Goal: Transaction & Acquisition: Purchase product/service

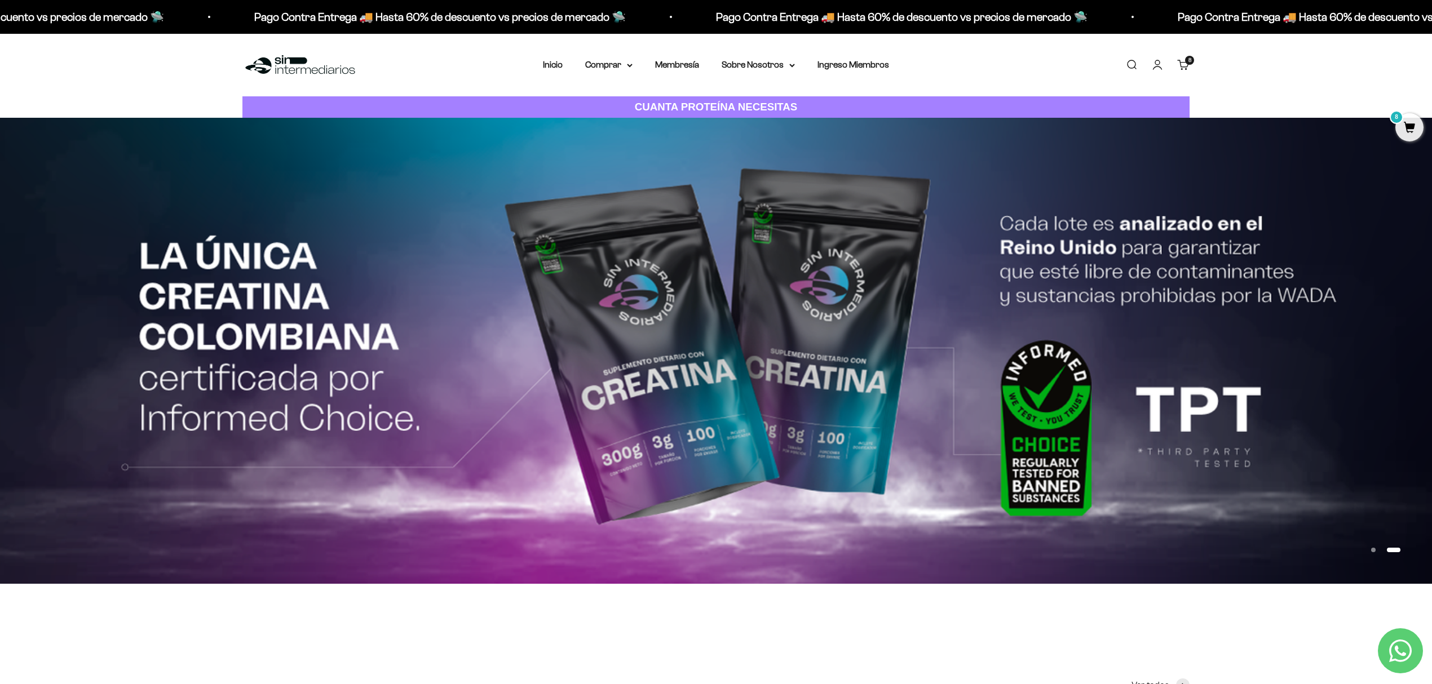
click at [1181, 69] on link "Carrito 8" at bounding box center [1183, 65] width 12 height 12
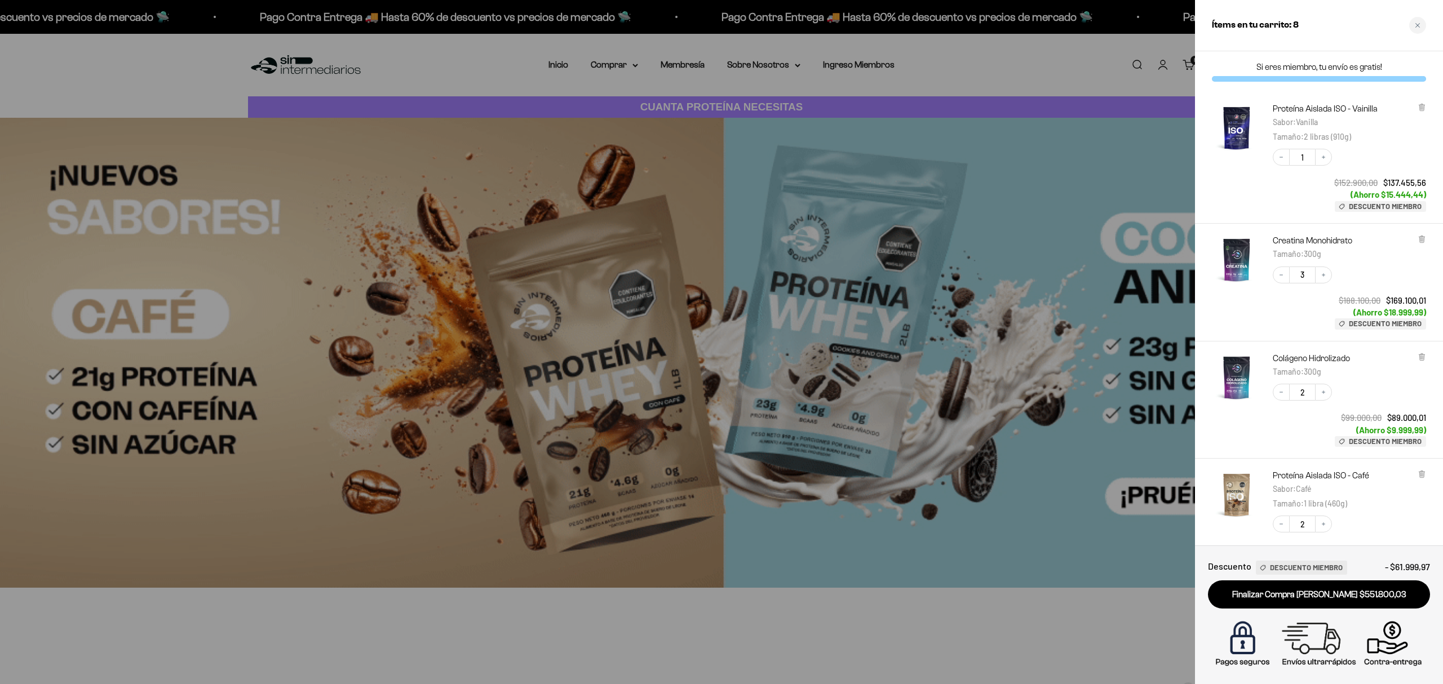
scroll to position [144, 0]
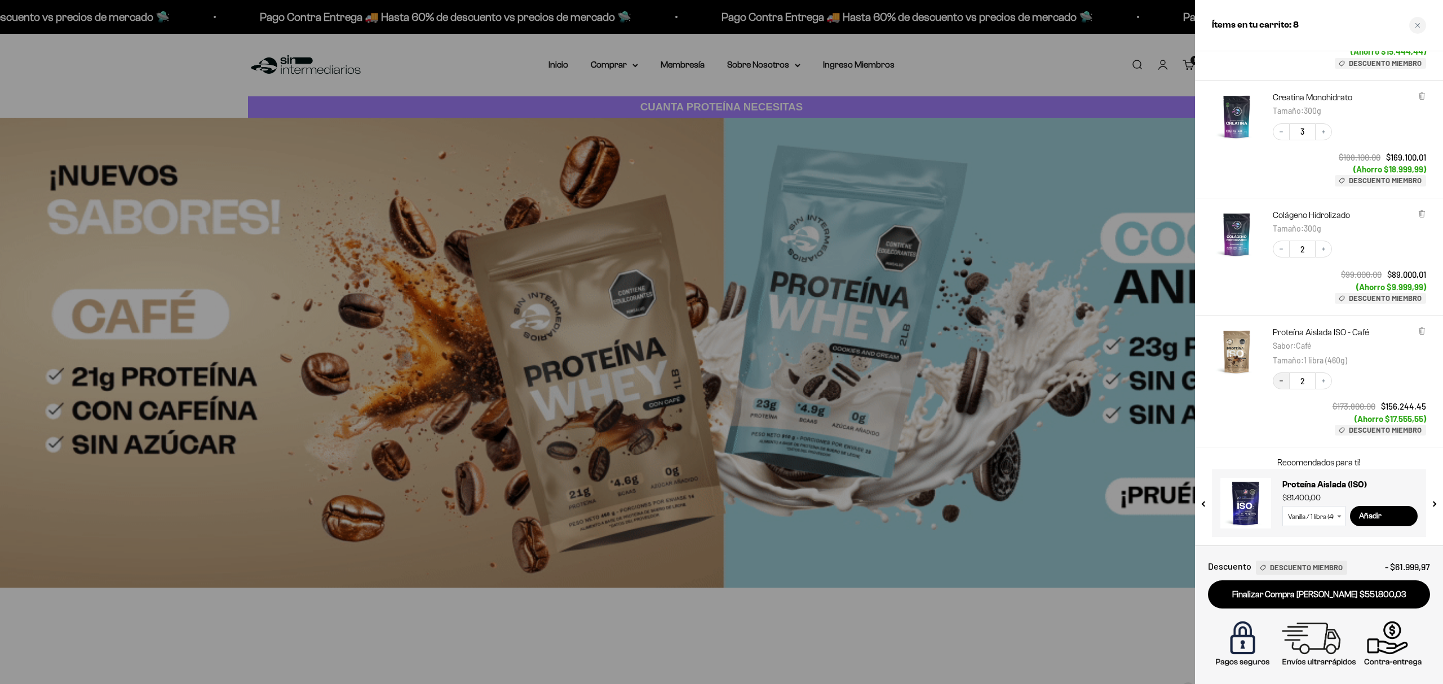
click at [1281, 382] on icon "Decrease quantity" at bounding box center [1281, 381] width 7 height 7
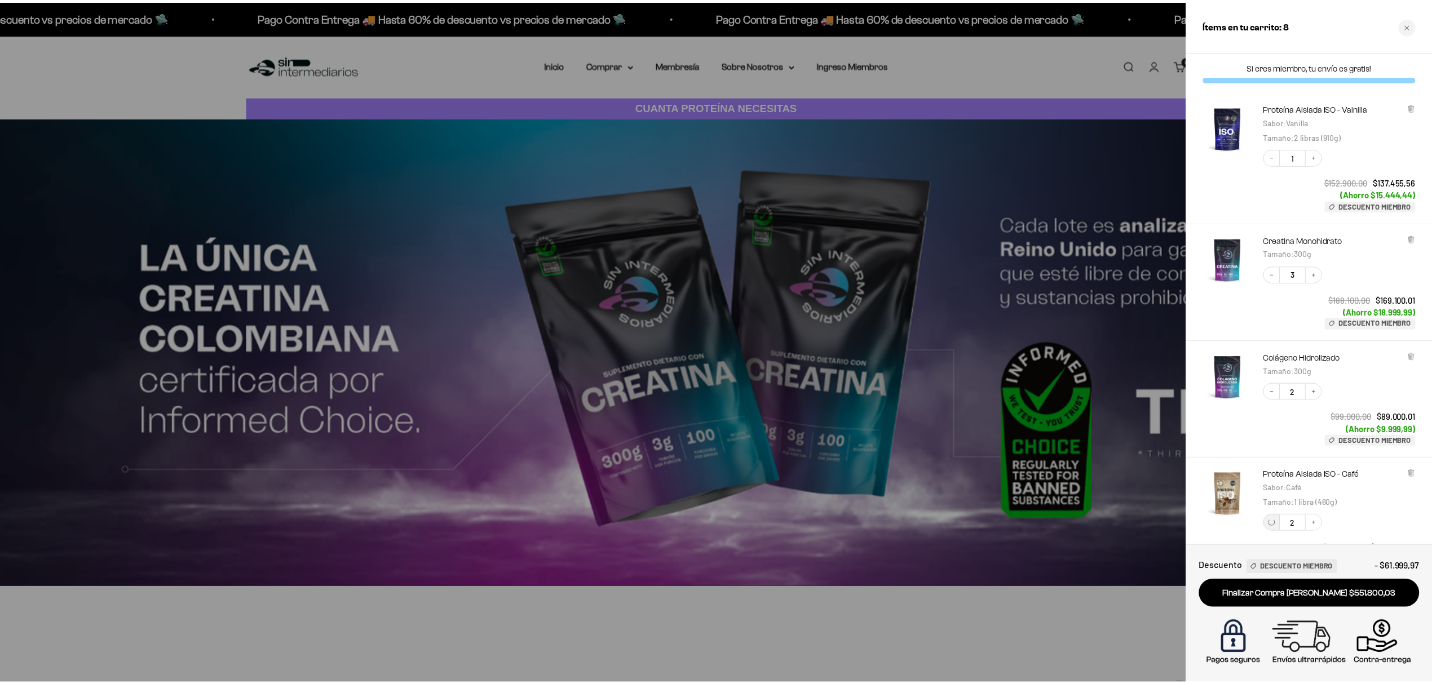
scroll to position [0, 0]
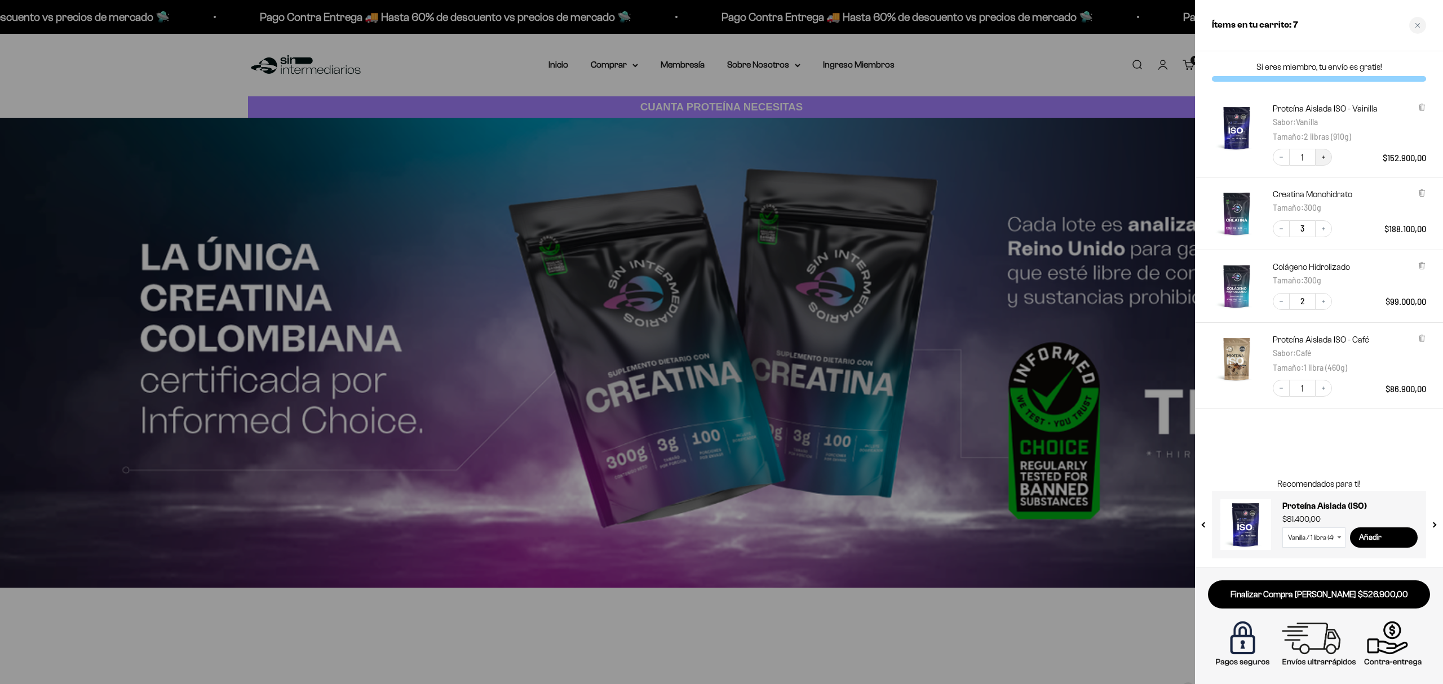
click at [1324, 156] on icon "Increase quantity" at bounding box center [1323, 157] width 7 height 7
click at [1093, 328] on div at bounding box center [721, 342] width 1443 height 684
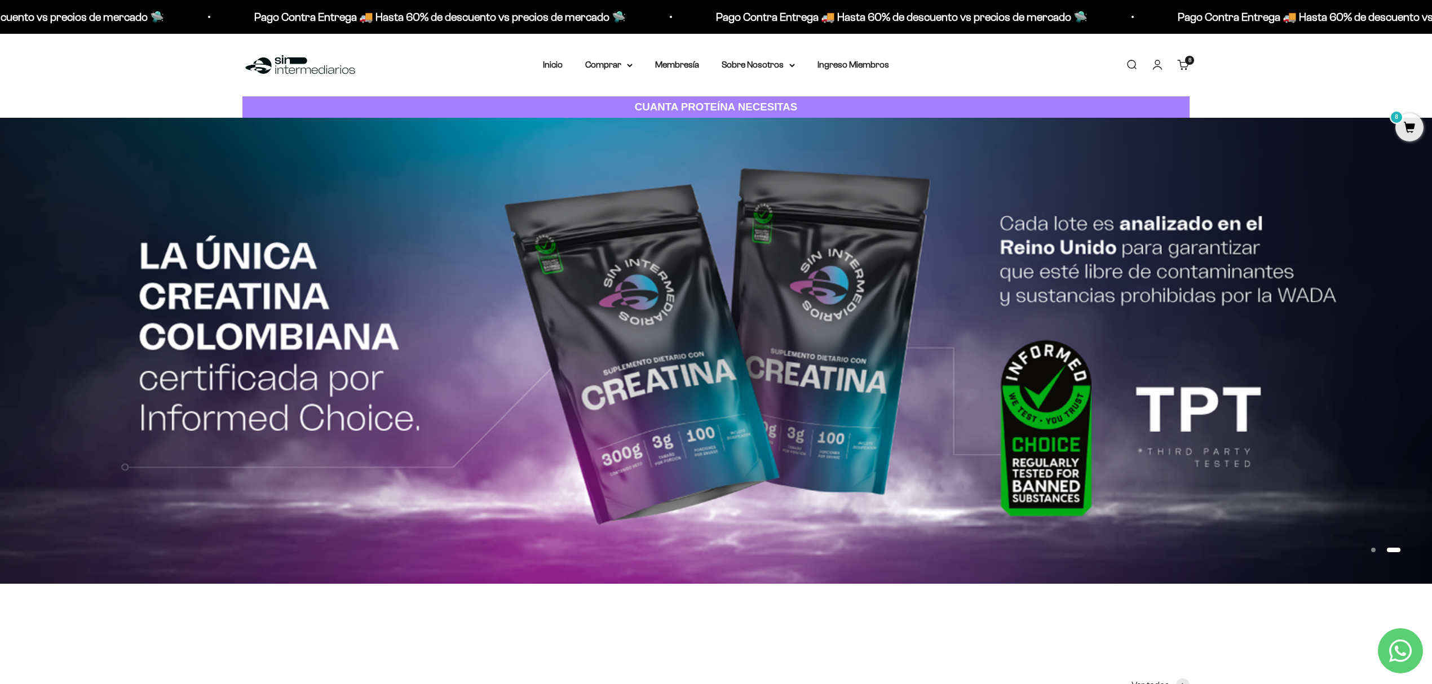
click at [1157, 64] on link "Cuenta" at bounding box center [1157, 65] width 12 height 12
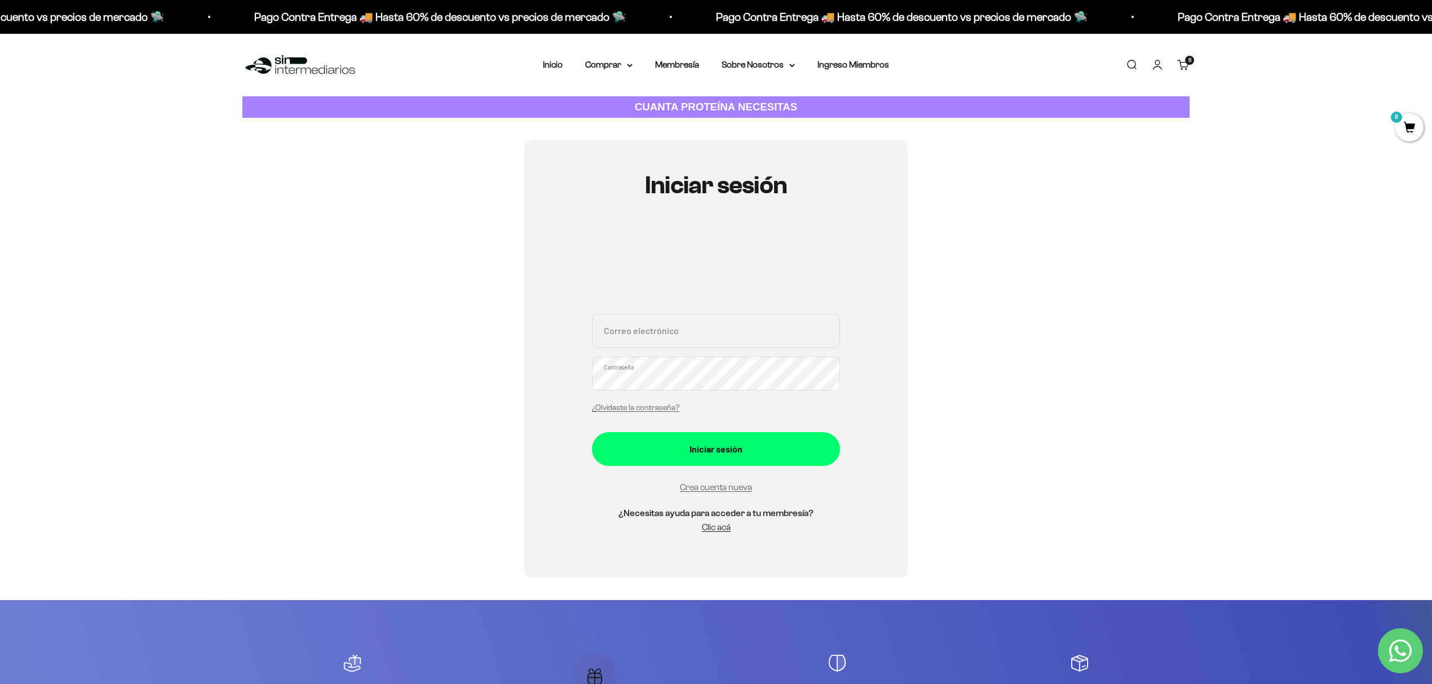
click at [652, 341] on input "Correo electrónico" at bounding box center [716, 331] width 248 height 34
type input "[EMAIL_ADDRESS][DOMAIN_NAME]"
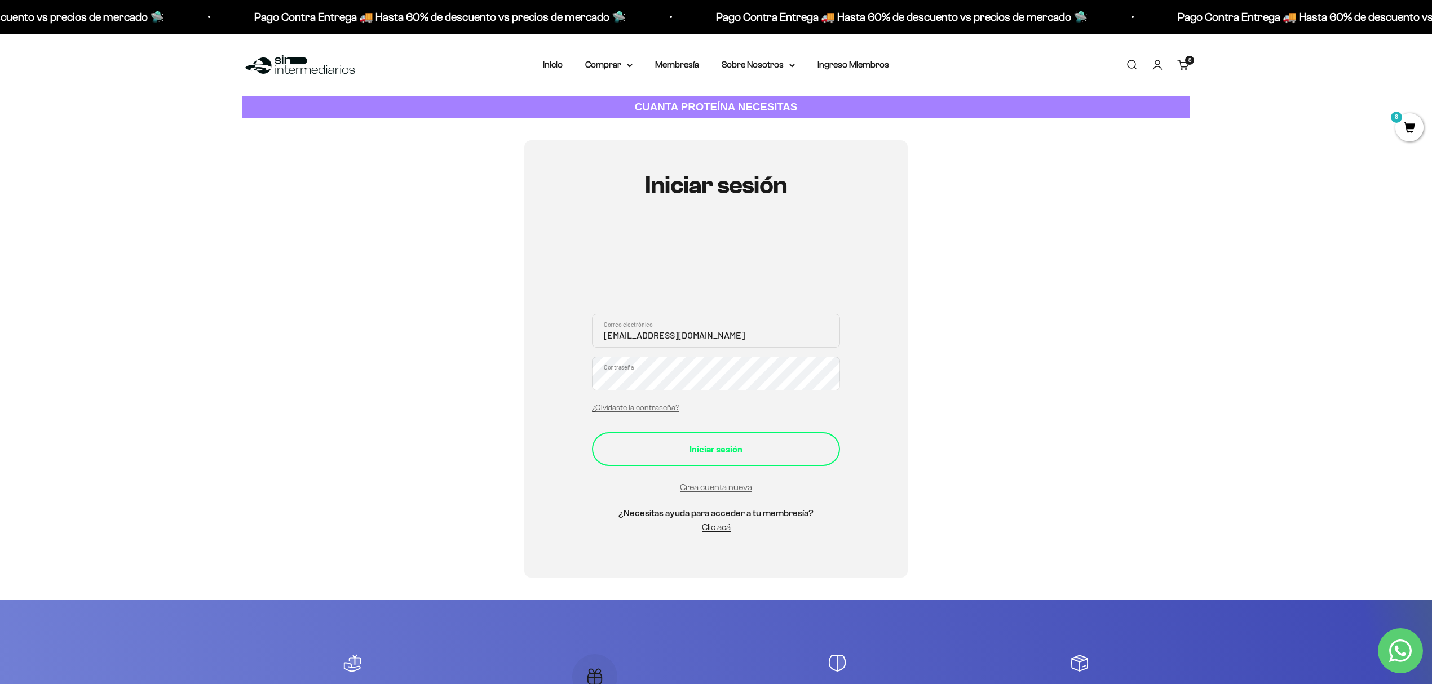
click at [718, 437] on button "Iniciar sesión" at bounding box center [716, 449] width 248 height 34
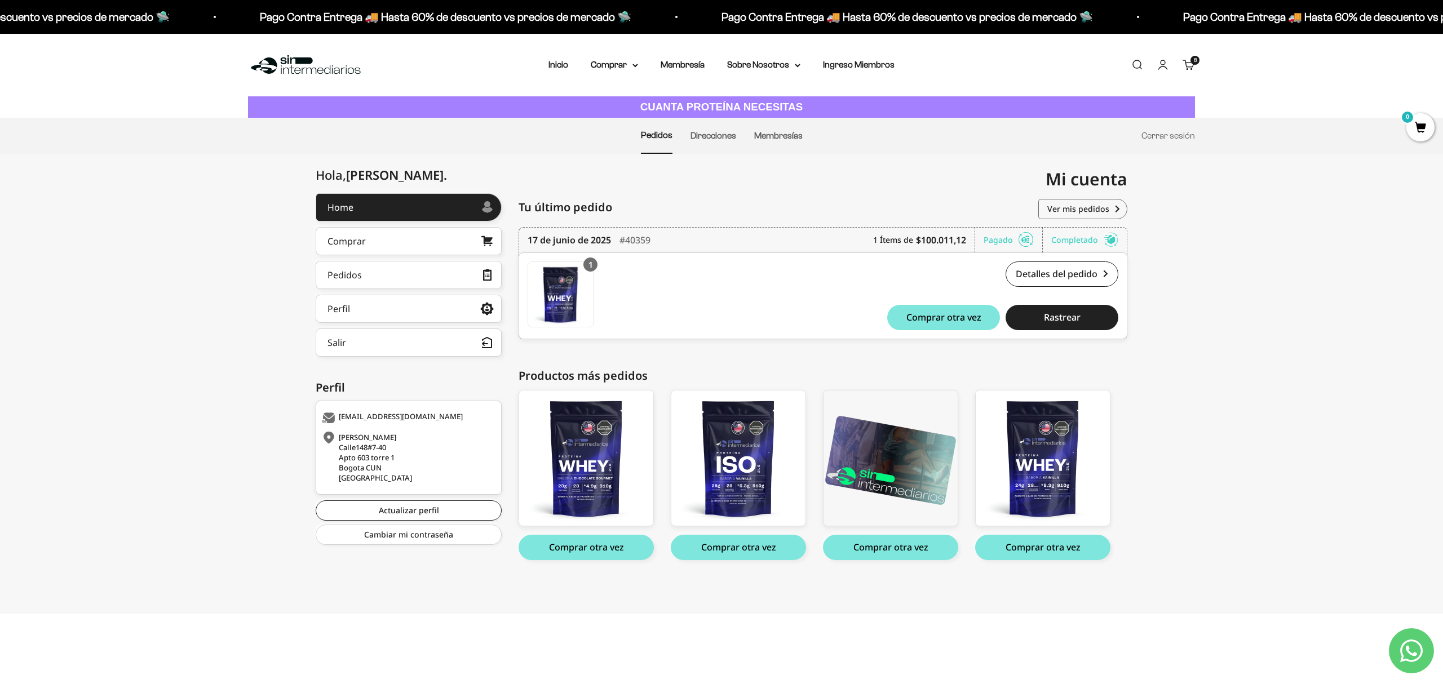
click at [1192, 66] on link "Carrito 8 artículos 8" at bounding box center [1189, 65] width 12 height 12
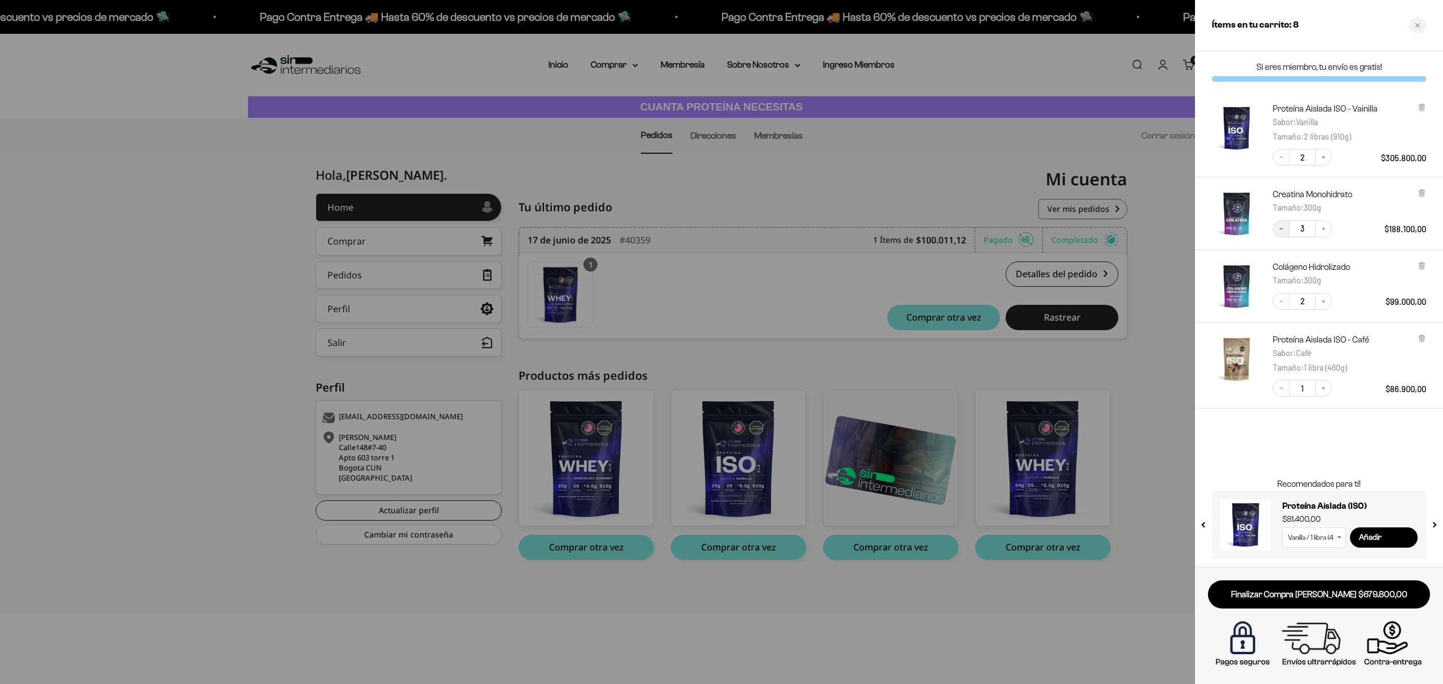
click at [1286, 229] on button "Decrease quantity" at bounding box center [1281, 228] width 17 height 17
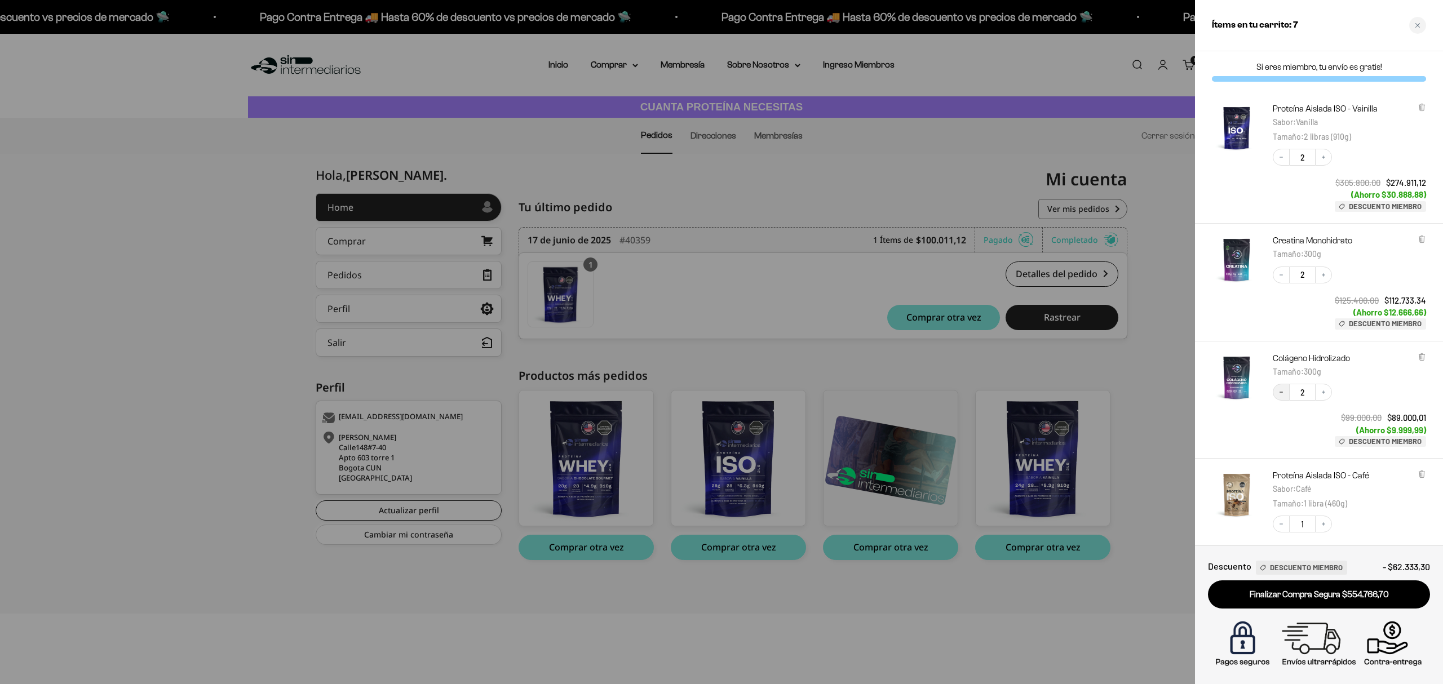
click at [1279, 392] on icon "Decrease quantity" at bounding box center [1281, 392] width 7 height 7
click at [1277, 277] on button "Decrease quantity" at bounding box center [1281, 275] width 17 height 17
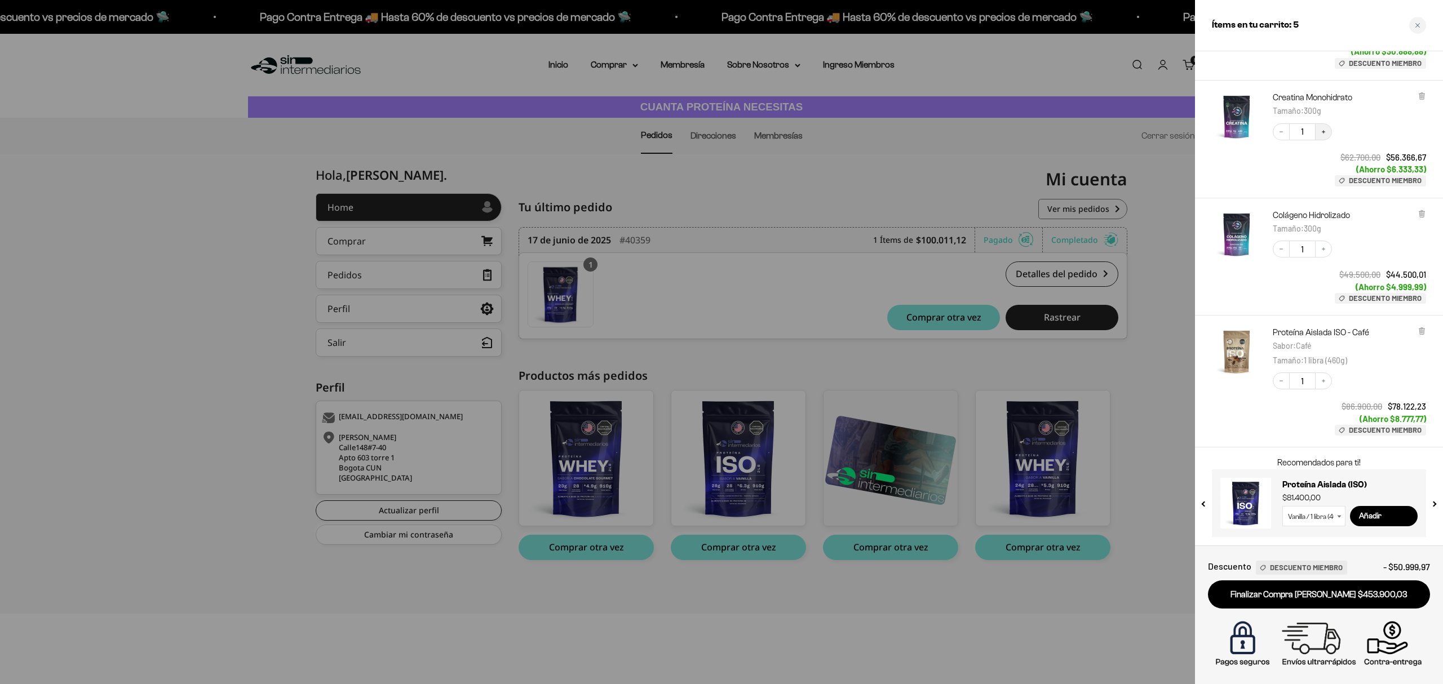
click at [1324, 131] on icon "Increase quantity" at bounding box center [1323, 132] width 7 height 7
click at [1327, 382] on icon "Increase quantity" at bounding box center [1323, 381] width 7 height 7
